Goal: Information Seeking & Learning: Learn about a topic

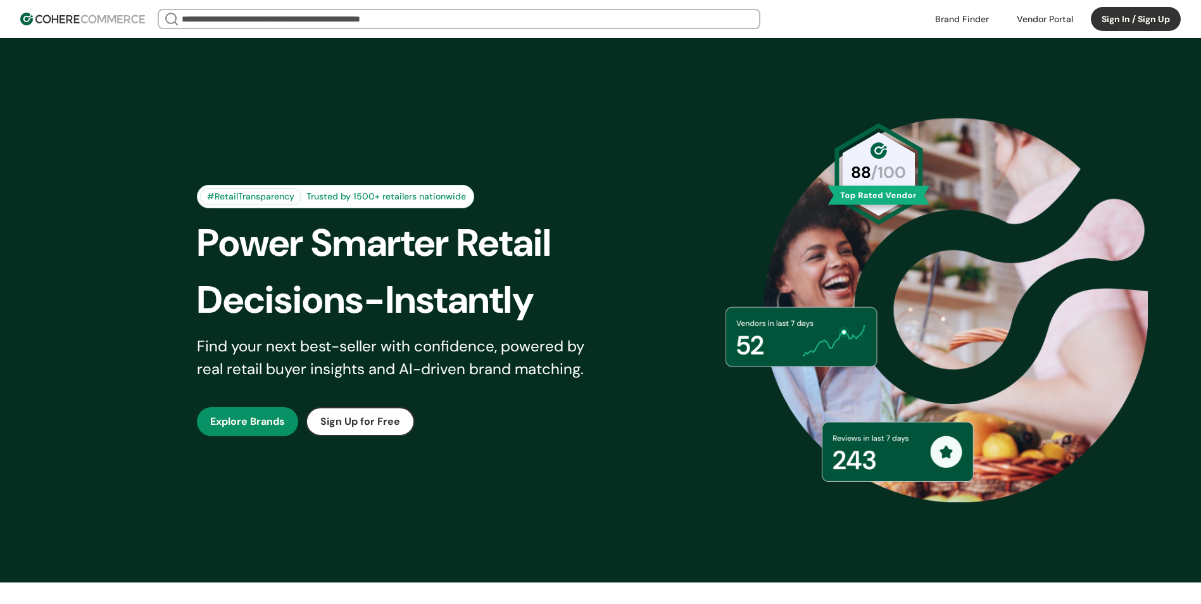
click at [1194, 16] on header "We Came Up Empty Looks like there aren’t any matches at the moment. Refine your…" at bounding box center [600, 19] width 1201 height 38
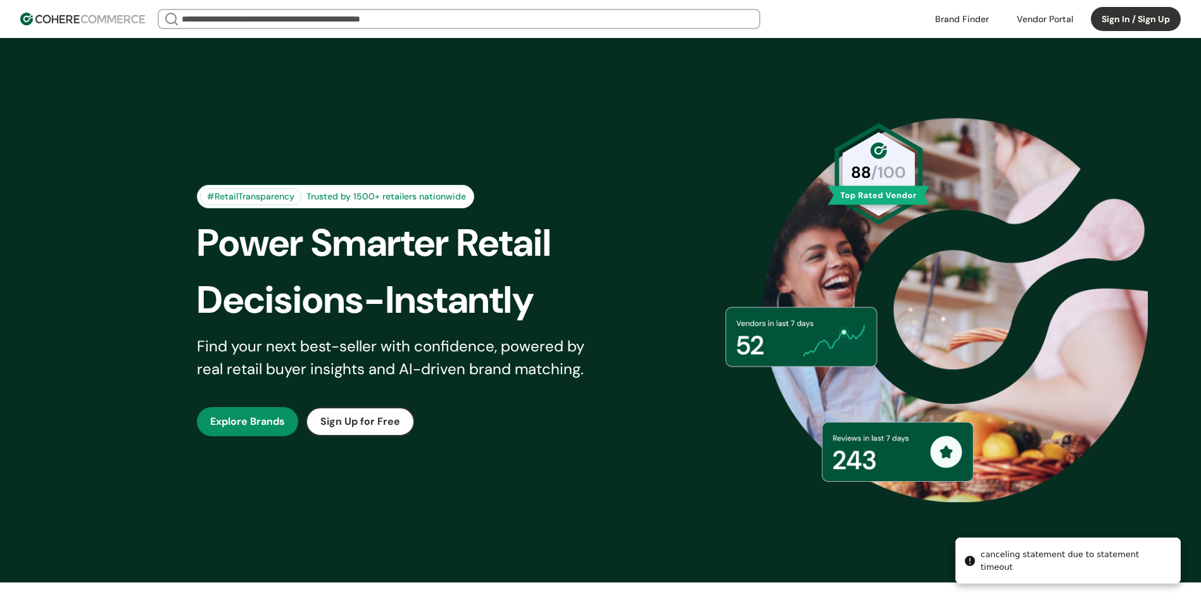
click at [1129, 9] on button "Sign In / Sign Up" at bounding box center [1136, 19] width 90 height 24
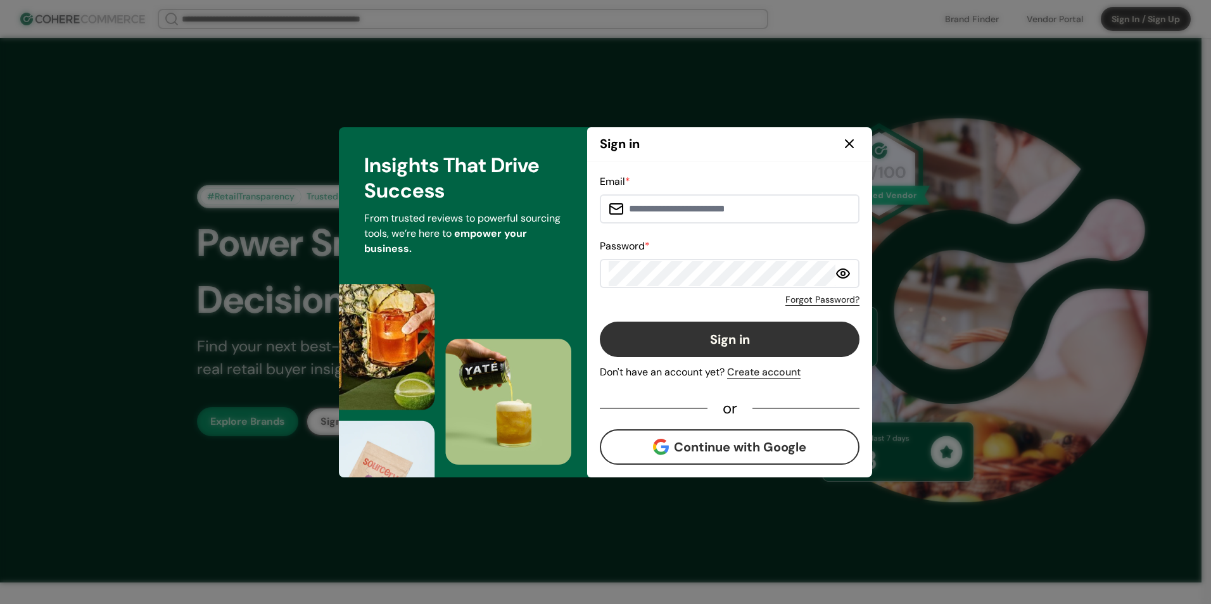
click at [690, 208] on input at bounding box center [737, 208] width 227 height 25
type input "**********"
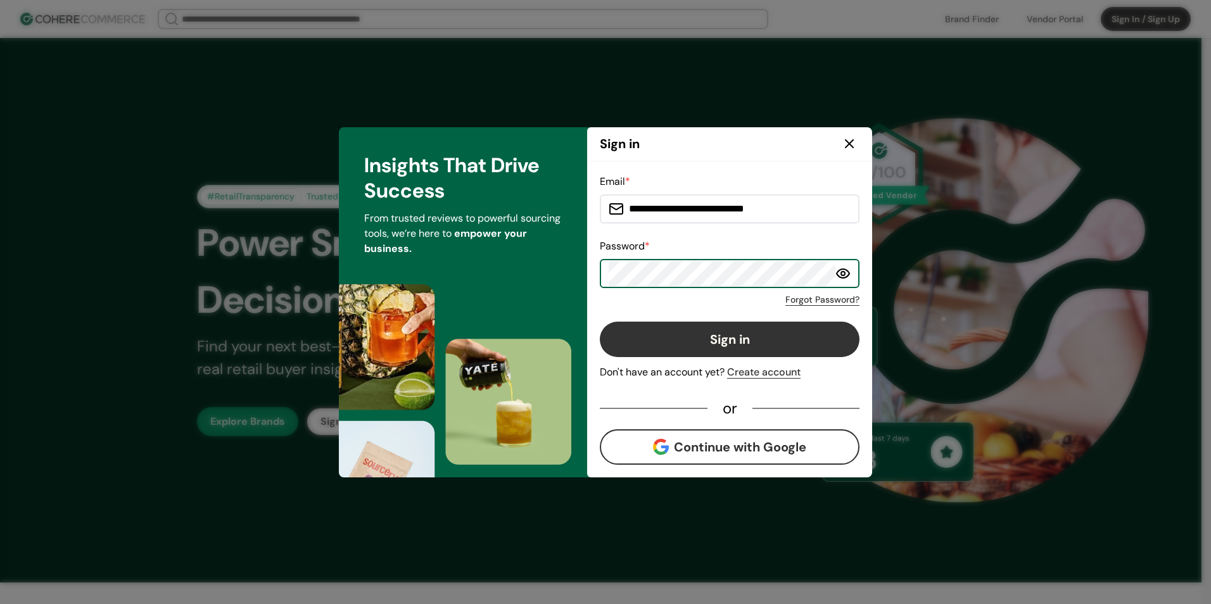
click at [600, 322] on button "Sign in" at bounding box center [730, 339] width 260 height 35
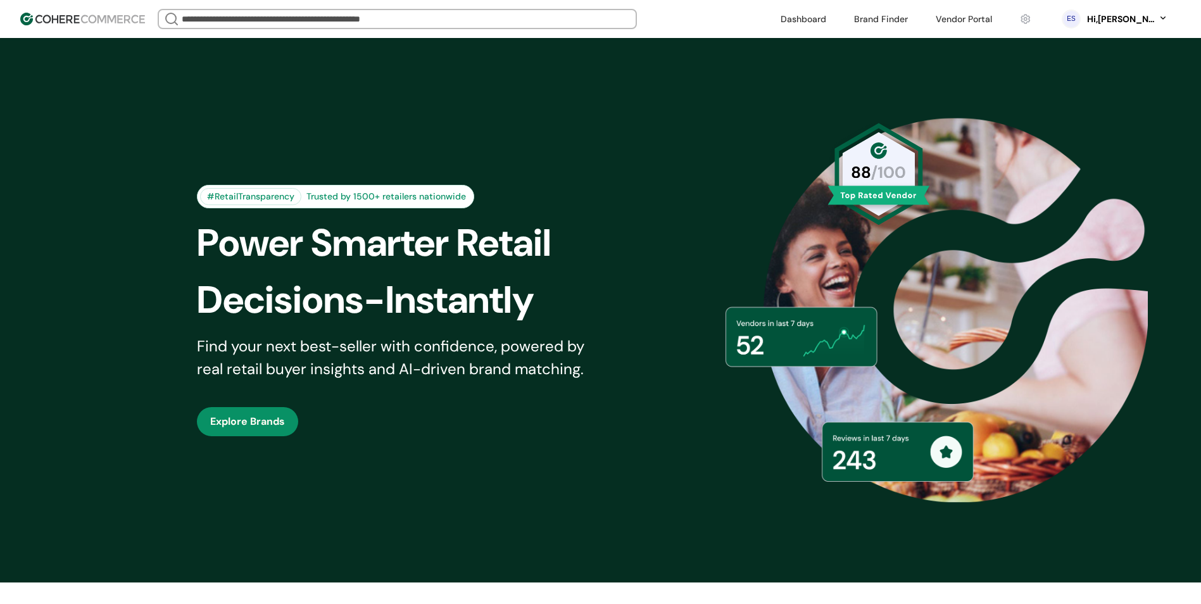
click at [286, 19] on input "search" at bounding box center [397, 19] width 436 height 18
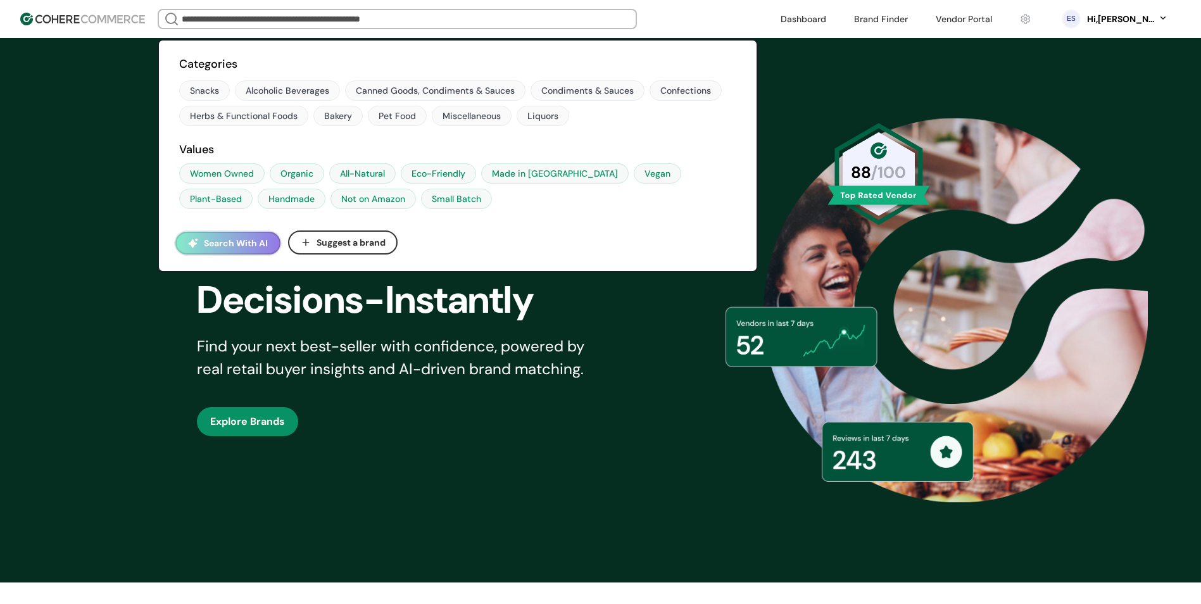
click at [624, 410] on div "#RetailTransparency Trusted by 1500+ retailers nationwide Power Smarter Retail …" at bounding box center [600, 310] width 871 height 481
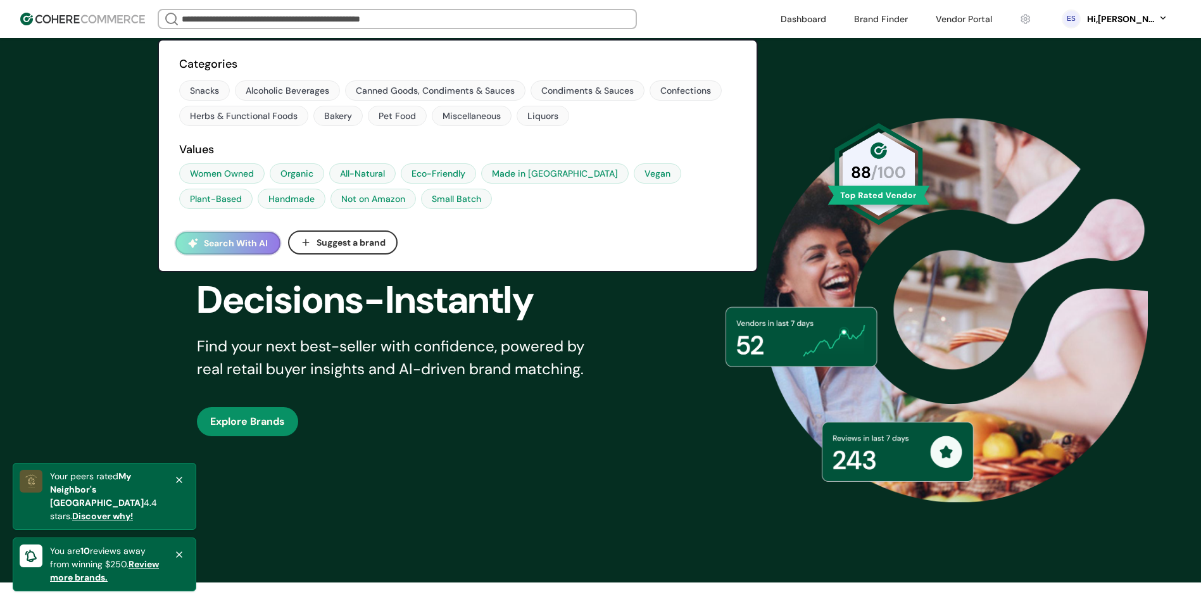
click at [275, 18] on input "search" at bounding box center [397, 19] width 436 height 18
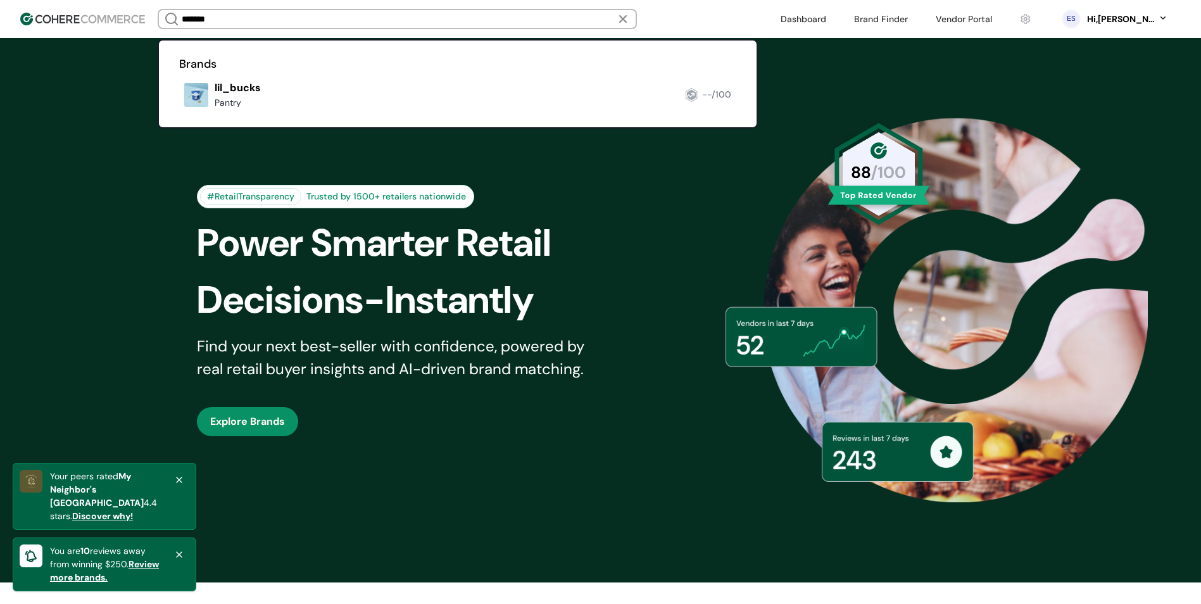
type input "*******"
click at [179, 112] on link at bounding box center [179, 112] width 0 height 0
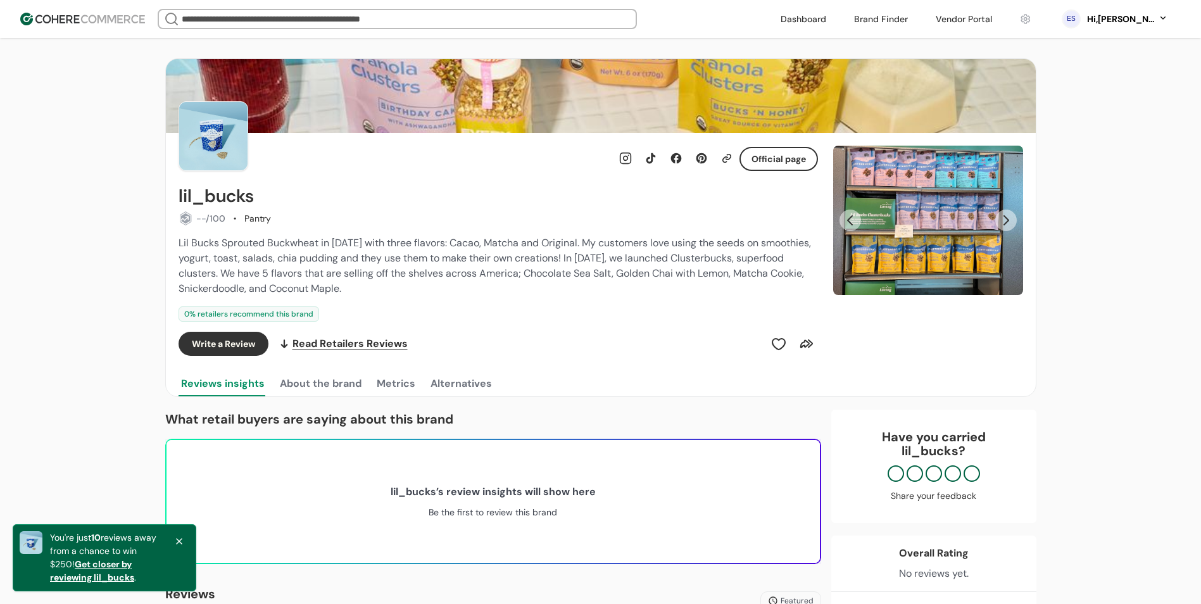
click at [410, 389] on button "Metrics" at bounding box center [396, 383] width 44 height 25
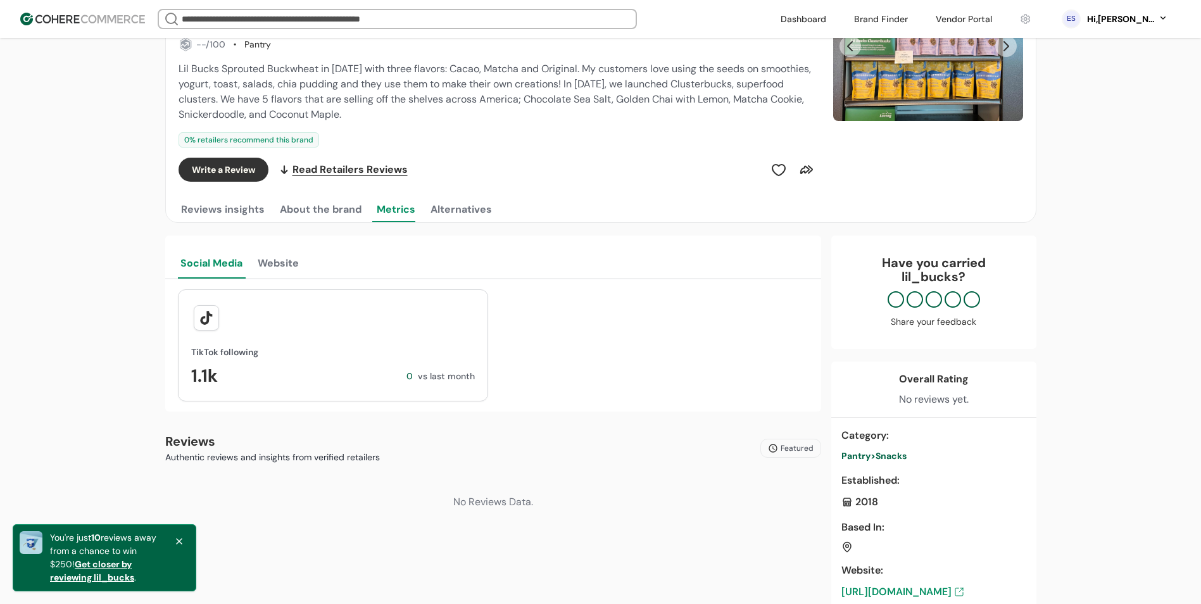
scroll to position [190, 0]
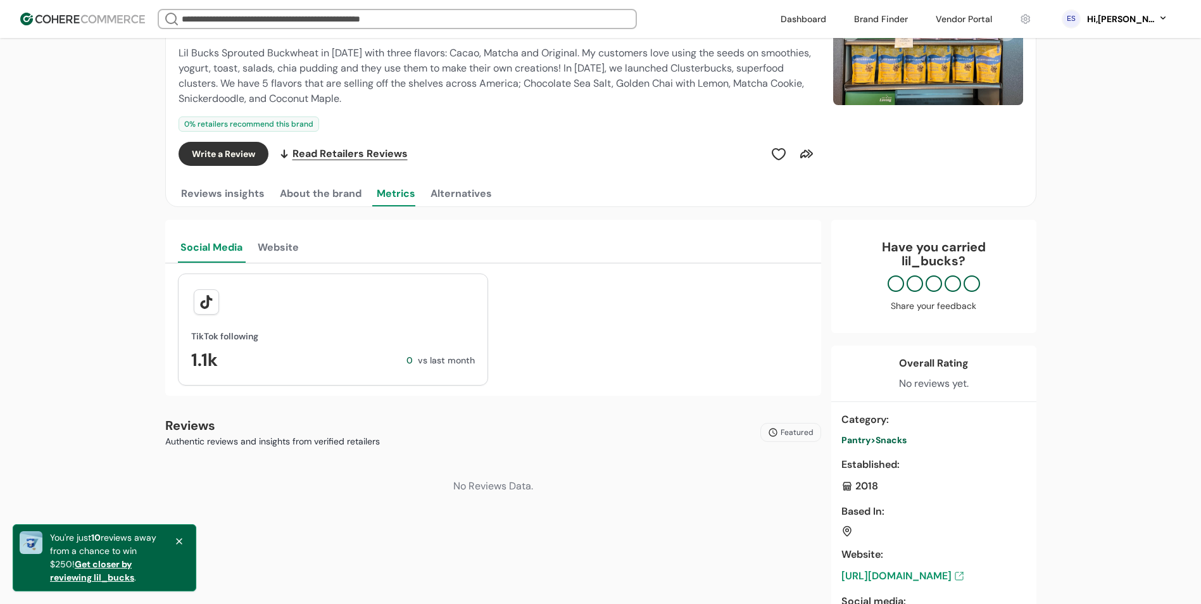
click at [360, 197] on button "About the brand" at bounding box center [320, 193] width 87 height 25
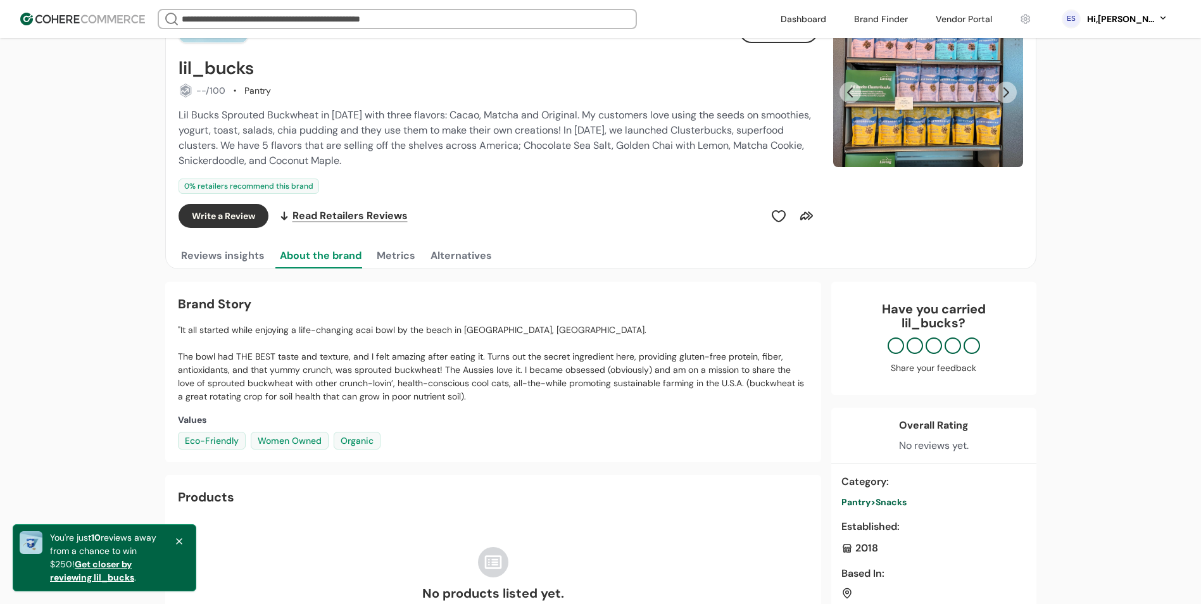
scroll to position [0, 0]
